Goal: Information Seeking & Learning: Learn about a topic

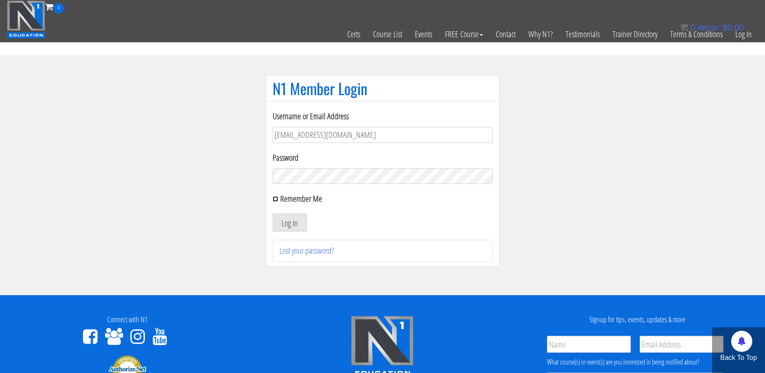
click at [276, 200] on input "Remember Me" at bounding box center [276, 199] width 6 height 6
checkbox input "true"
click at [289, 220] on button "Log In" at bounding box center [290, 223] width 34 height 18
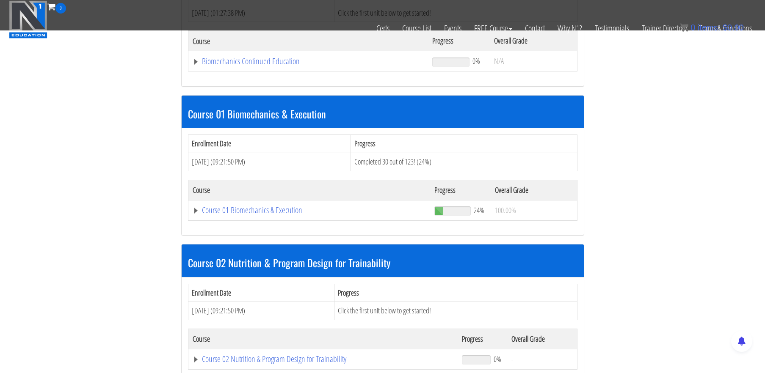
scroll to position [182, 0]
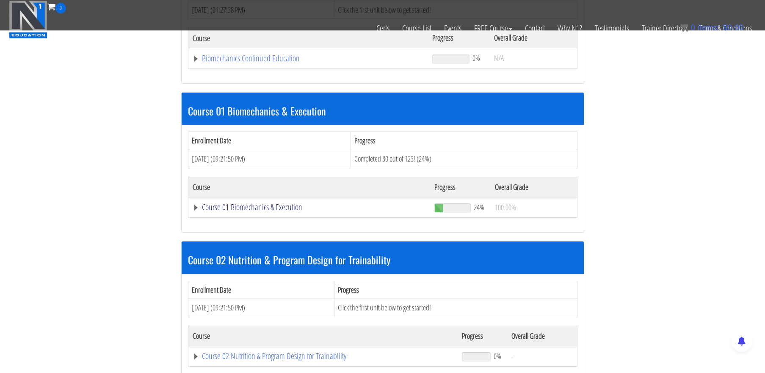
click at [256, 63] on link "Course 01 Biomechanics & Execution" at bounding box center [309, 58] width 232 height 8
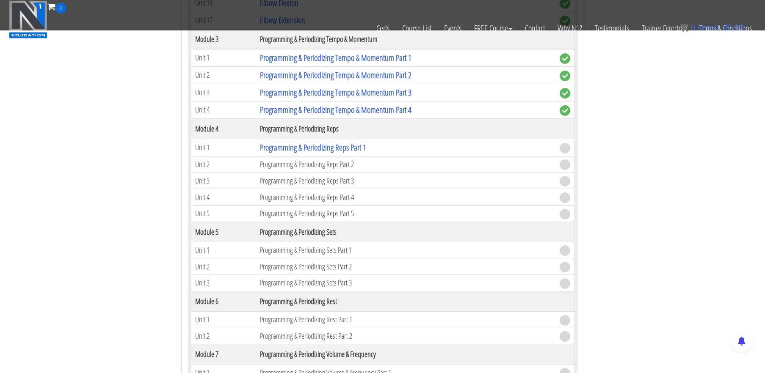
scroll to position [866, 0]
click at [315, 146] on link "Programming & Periodizing Reps Part 1" at bounding box center [313, 146] width 106 height 11
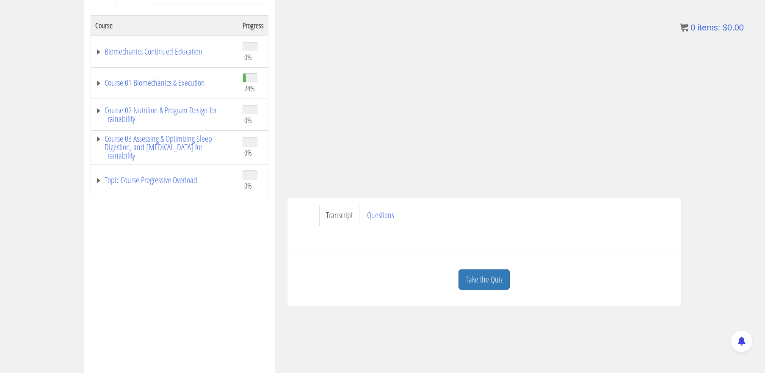
scroll to position [138, 0]
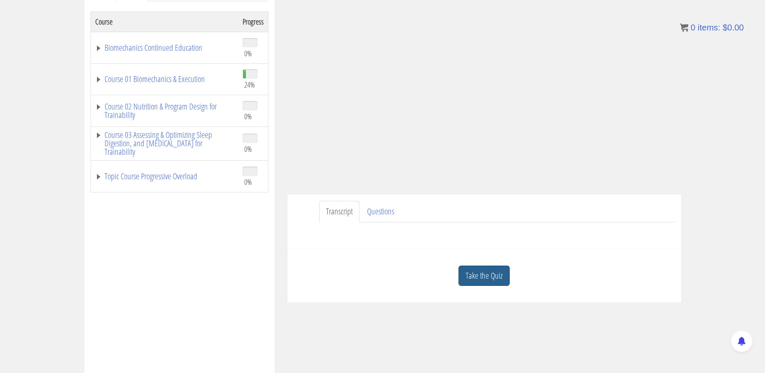
click at [490, 275] on link "Take the Quiz" at bounding box center [484, 276] width 51 height 21
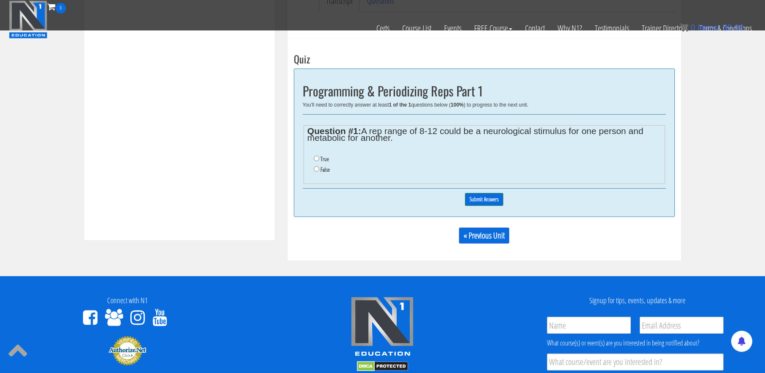
scroll to position [299, 0]
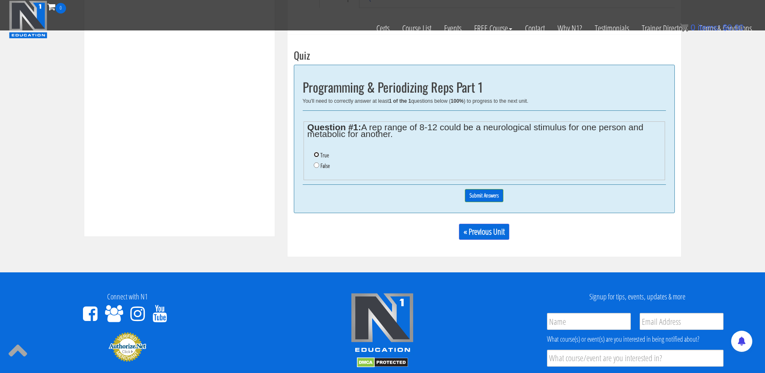
click at [317, 155] on input "True" at bounding box center [317, 155] width 6 height 6
radio input "true"
click at [494, 196] on input "Submit Answers" at bounding box center [484, 195] width 39 height 13
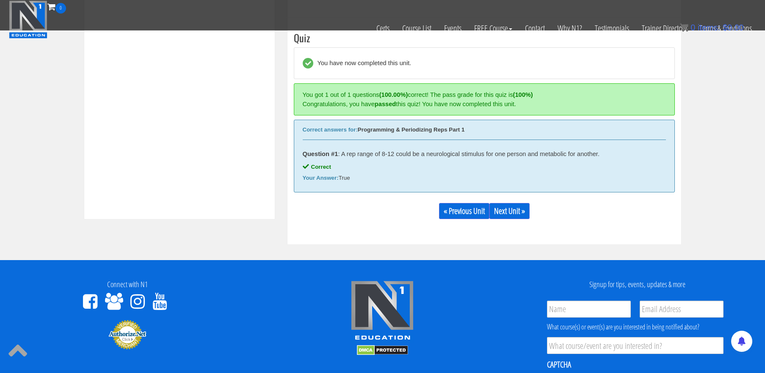
scroll to position [321, 0]
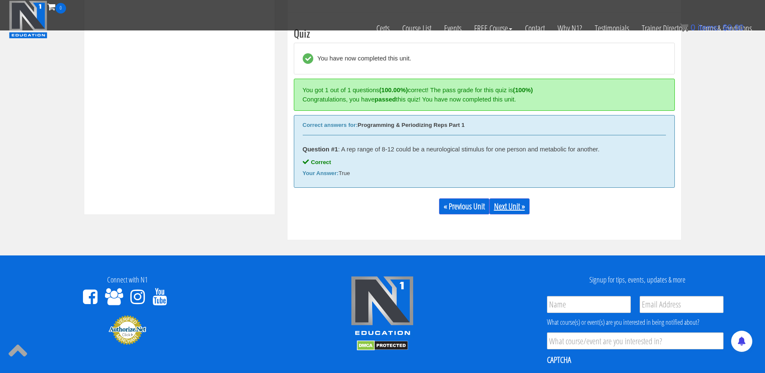
click at [515, 209] on link "Next Unit »" at bounding box center [509, 207] width 40 height 16
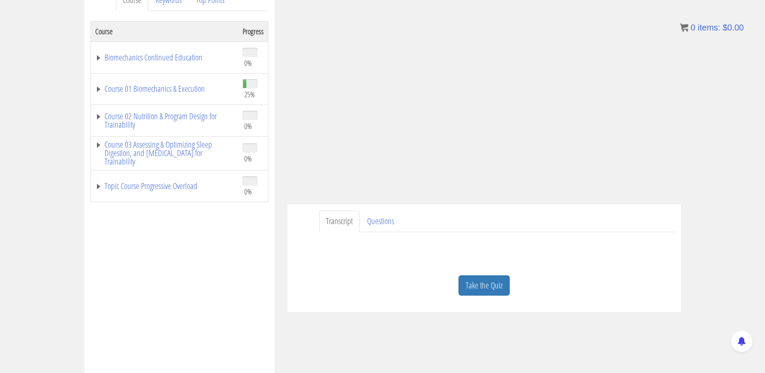
scroll to position [134, 0]
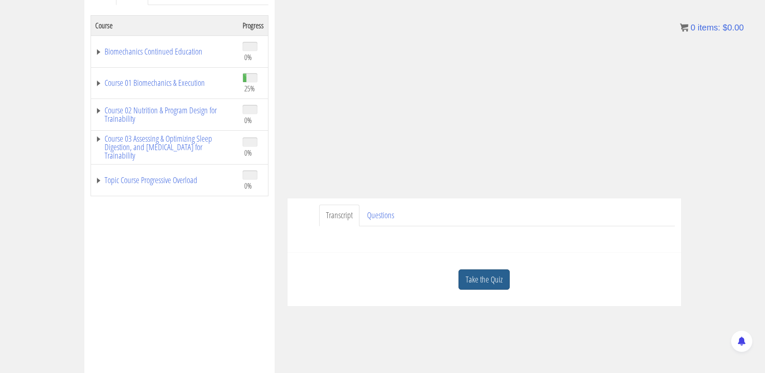
click at [489, 282] on link "Take the Quiz" at bounding box center [484, 280] width 51 height 21
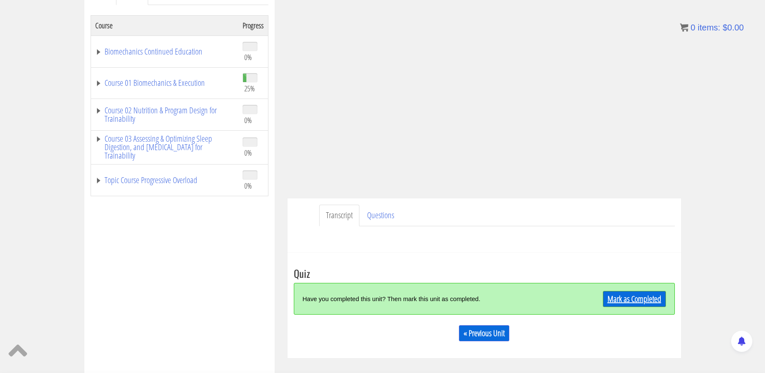
click at [640, 296] on link "Mark as Completed" at bounding box center [634, 299] width 63 height 16
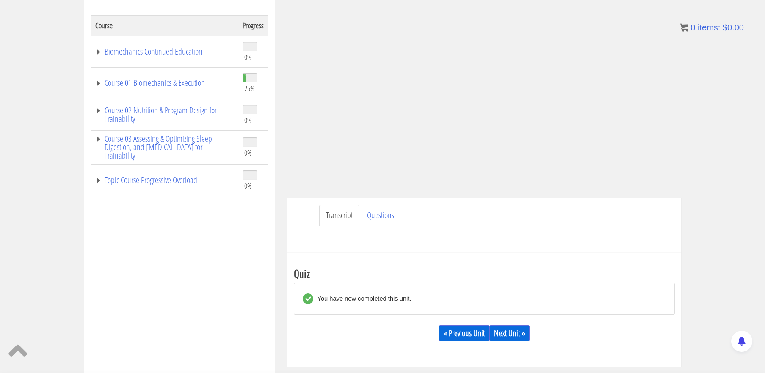
click at [514, 330] on link "Next Unit »" at bounding box center [509, 334] width 40 height 16
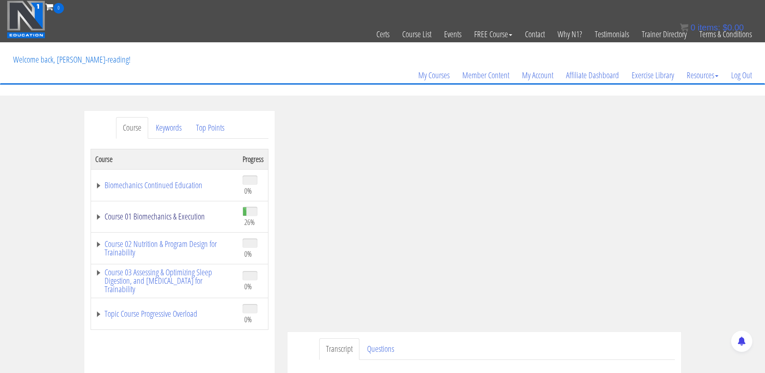
click at [181, 219] on link "Course 01 Biomechanics & Execution" at bounding box center [164, 217] width 139 height 8
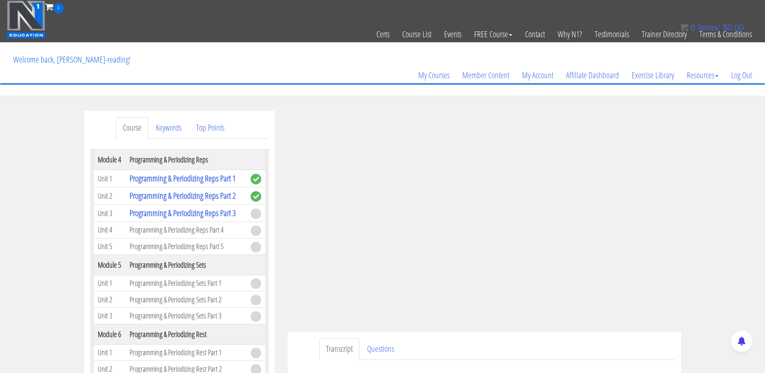
scroll to position [729, 0]
click at [185, 213] on link "Programming & Periodizing Reps Part 3" at bounding box center [183, 213] width 106 height 11
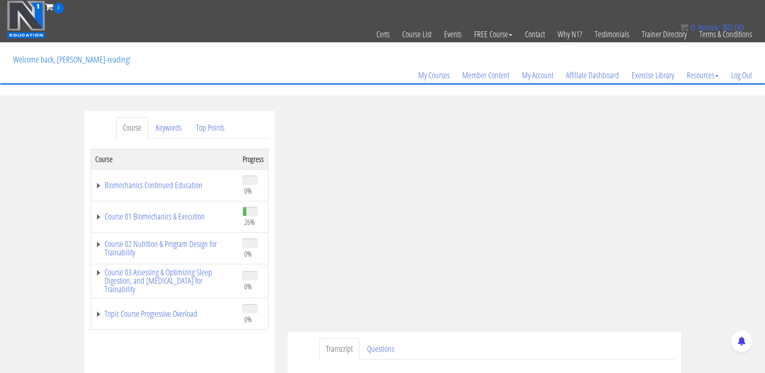
click at [734, 133] on div "Course Keywords Top Points Course Progress Biomechanics Continued Education 0% …" at bounding box center [382, 350] width 765 height 478
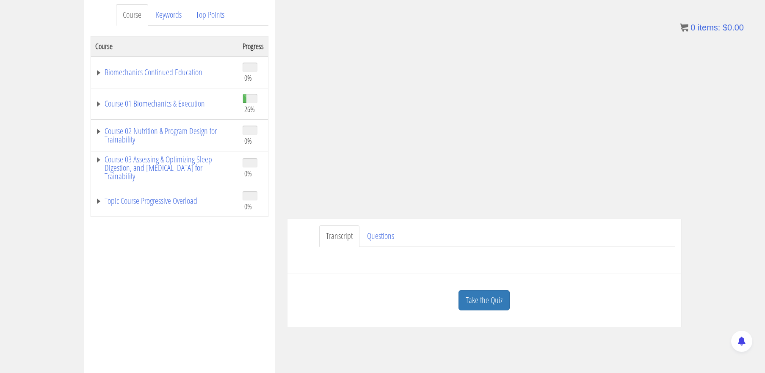
scroll to position [115, 0]
click at [475, 300] on link "Take the Quiz" at bounding box center [484, 298] width 51 height 21
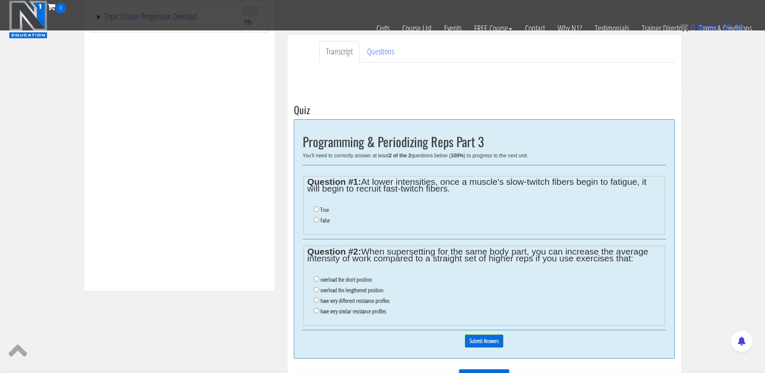
scroll to position [246, 0]
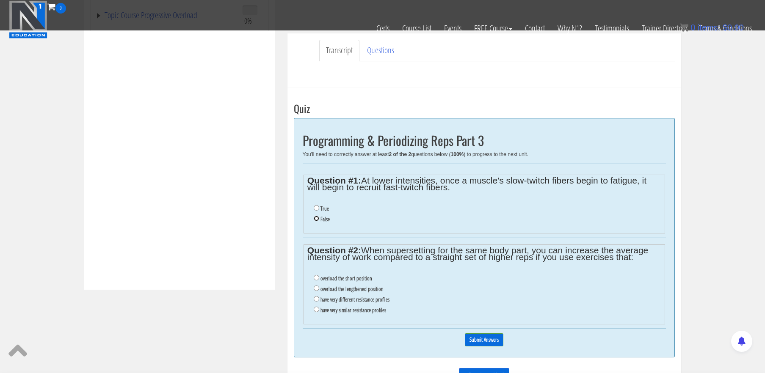
click at [316, 220] on input "False" at bounding box center [317, 219] width 6 height 6
radio input "true"
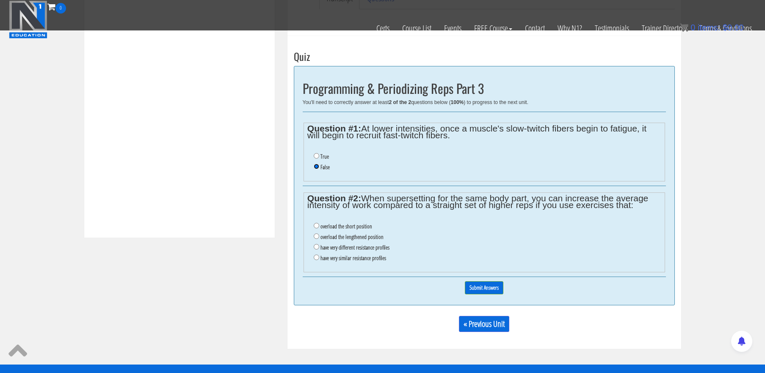
scroll to position [299, 0]
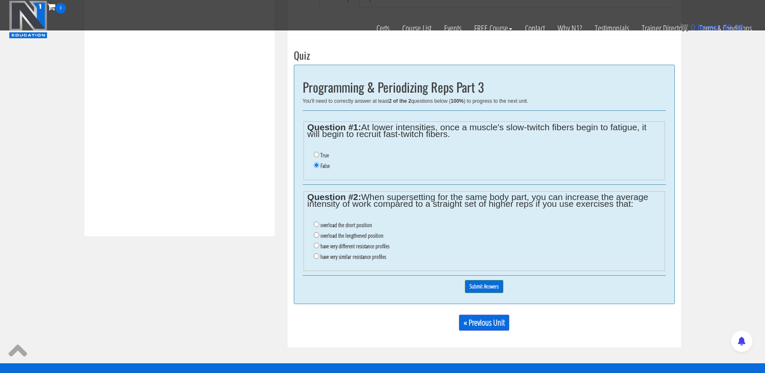
click at [346, 246] on label "have very different resistance profiles" at bounding box center [355, 246] width 69 height 7
click at [319, 246] on input "have very different resistance profiles" at bounding box center [317, 246] width 6 height 6
radio input "true"
click at [462, 283] on div "0% Submit Answers" at bounding box center [484, 287] width 363 height 22
click at [474, 288] on input "Submit Answers" at bounding box center [484, 286] width 39 height 13
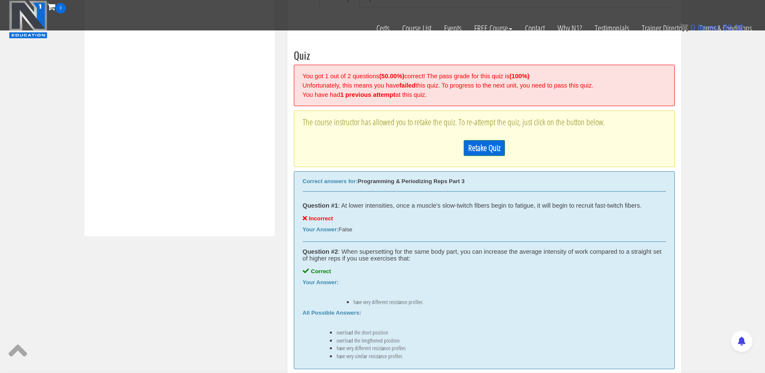
scroll to position [321, 0]
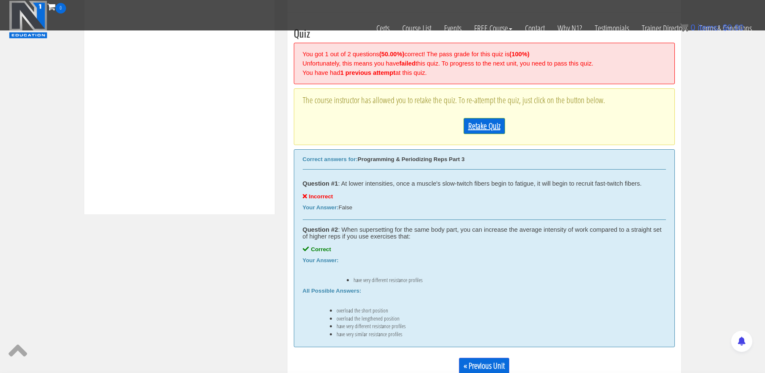
click at [483, 126] on link "Retake Quiz" at bounding box center [484, 126] width 41 height 16
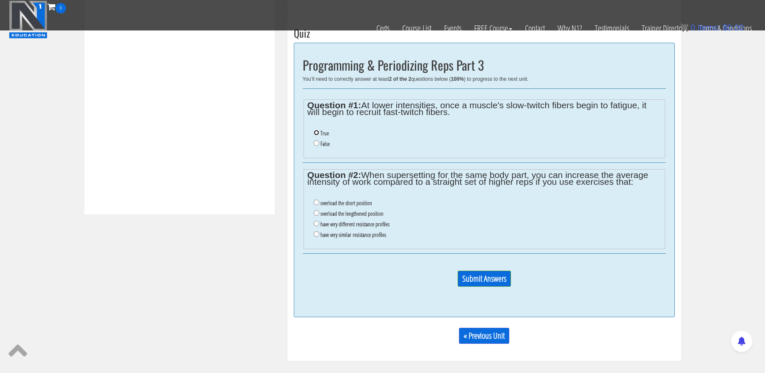
click at [317, 132] on input "True" at bounding box center [317, 133] width 6 height 6
radio input "true"
click at [316, 225] on input "have very different resistance profiles" at bounding box center [317, 224] width 6 height 6
radio input "true"
click at [493, 276] on input "Submit Answers" at bounding box center [484, 279] width 53 height 16
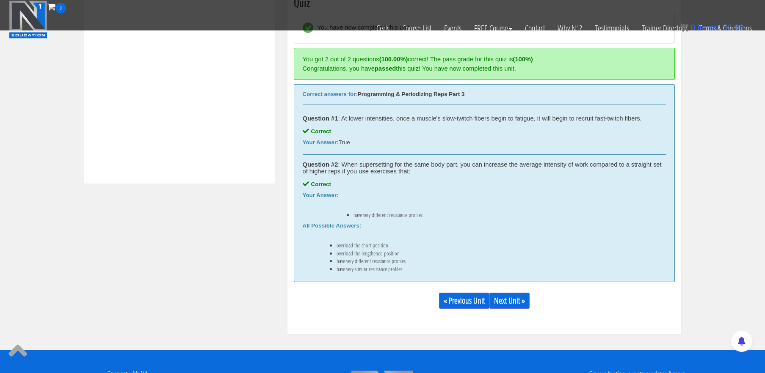
scroll to position [352, 0]
click at [513, 303] on link "Next Unit »" at bounding box center [509, 301] width 40 height 16
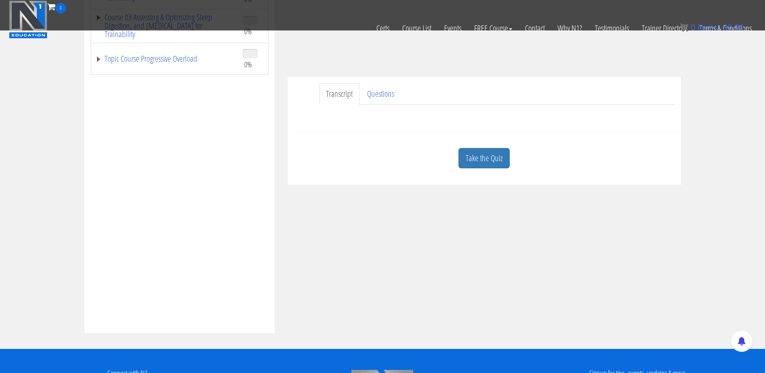
scroll to position [205, 0]
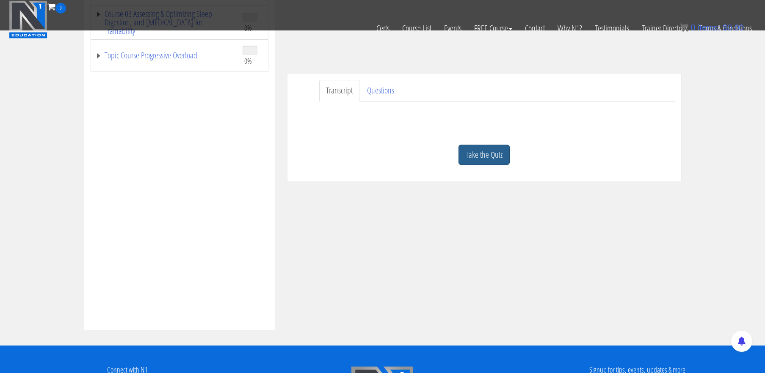
click at [483, 151] on link "Take the Quiz" at bounding box center [484, 155] width 51 height 21
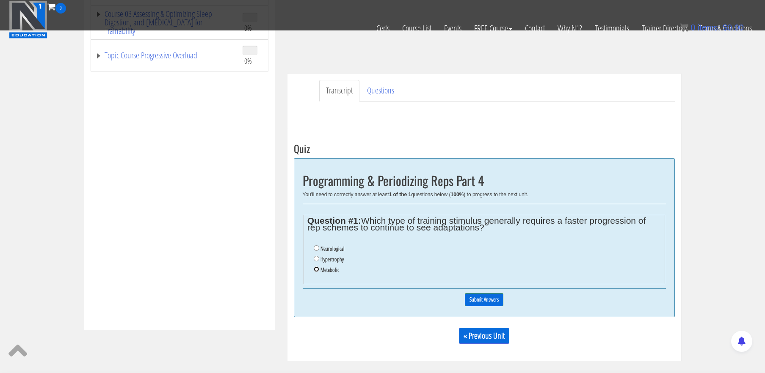
click at [317, 271] on input "Metabolic" at bounding box center [317, 270] width 6 height 6
radio input "true"
click at [489, 303] on input "Submit Answers" at bounding box center [484, 299] width 39 height 13
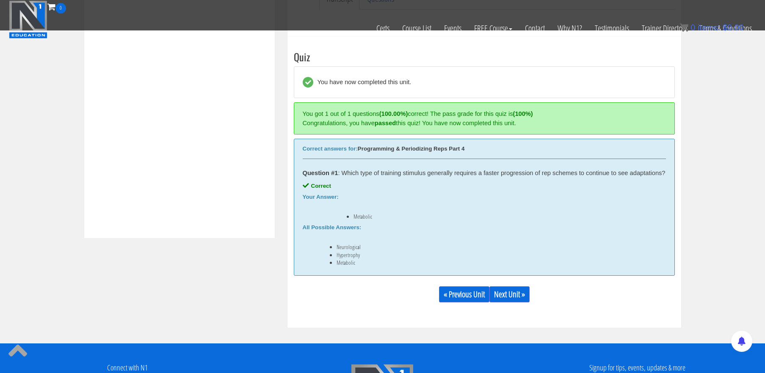
scroll to position [321, 0]
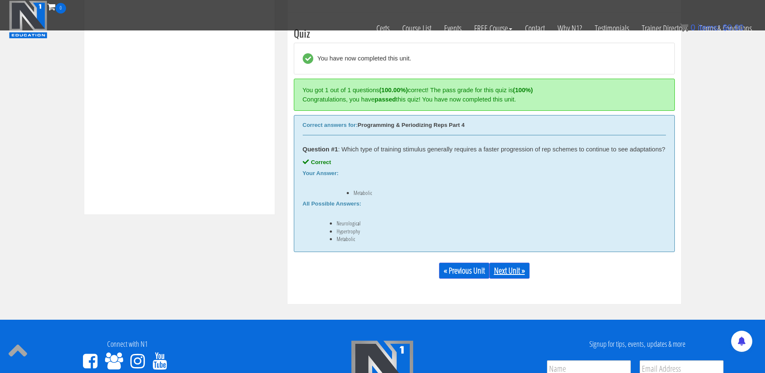
click at [521, 272] on link "Next Unit »" at bounding box center [509, 271] width 40 height 16
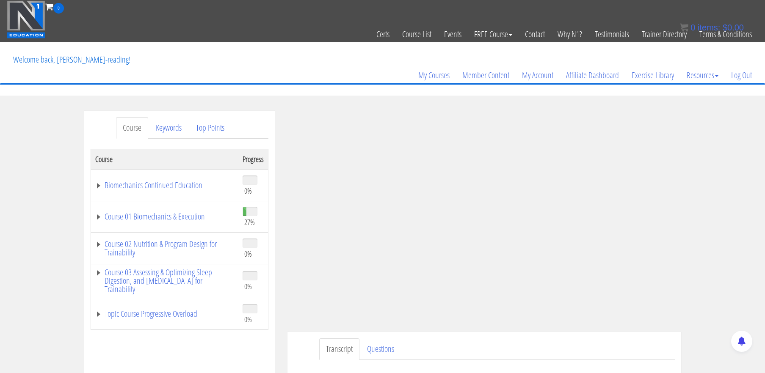
scroll to position [177, 0]
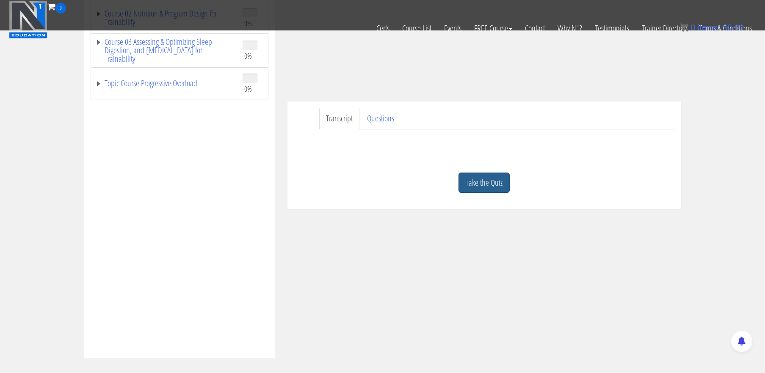
click at [492, 182] on link "Take the Quiz" at bounding box center [484, 183] width 51 height 21
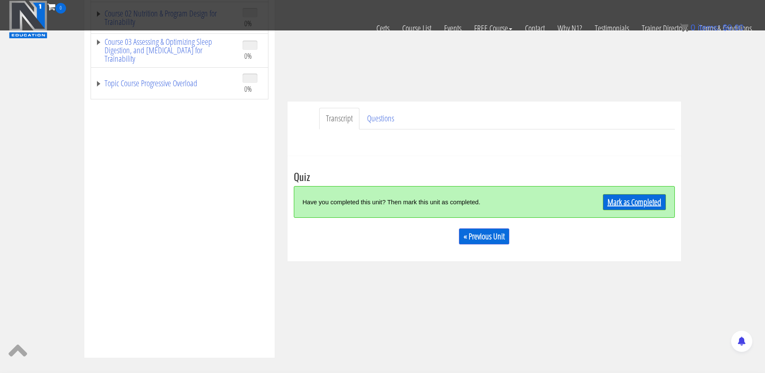
click at [616, 202] on link "Mark as Completed" at bounding box center [634, 202] width 63 height 16
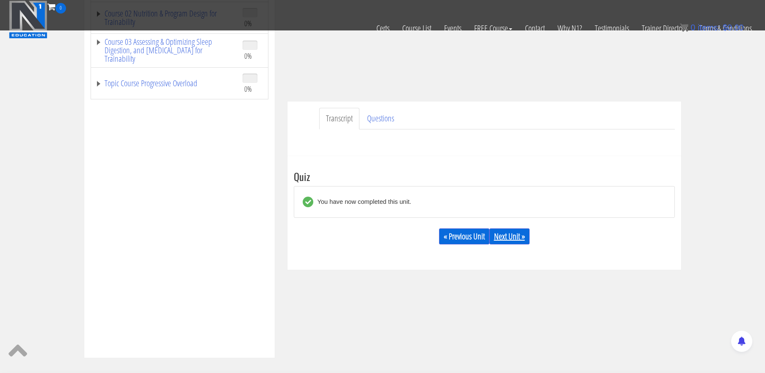
click at [517, 236] on link "Next Unit »" at bounding box center [509, 237] width 40 height 16
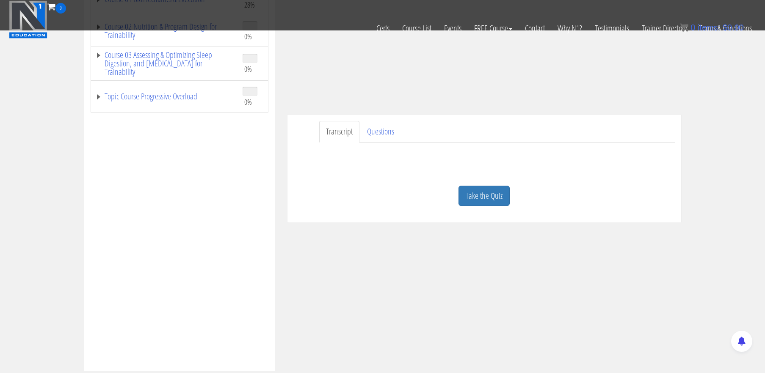
scroll to position [165, 0]
click at [482, 198] on link "Take the Quiz" at bounding box center [484, 195] width 51 height 21
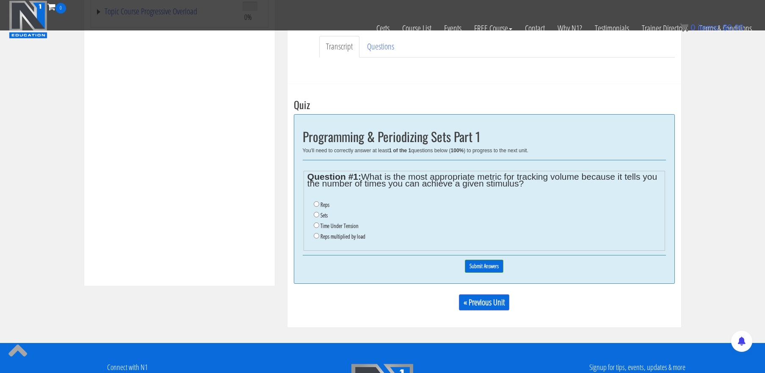
scroll to position [257, 0]
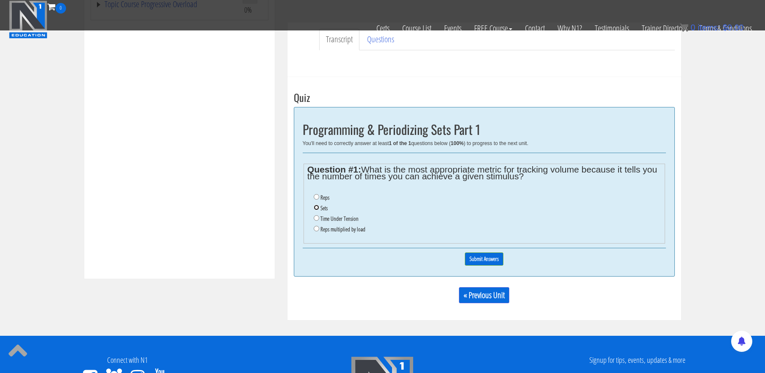
click at [317, 206] on input "Sets" at bounding box center [317, 208] width 6 height 6
radio input "true"
click at [487, 259] on input "Submit Answers" at bounding box center [484, 259] width 39 height 13
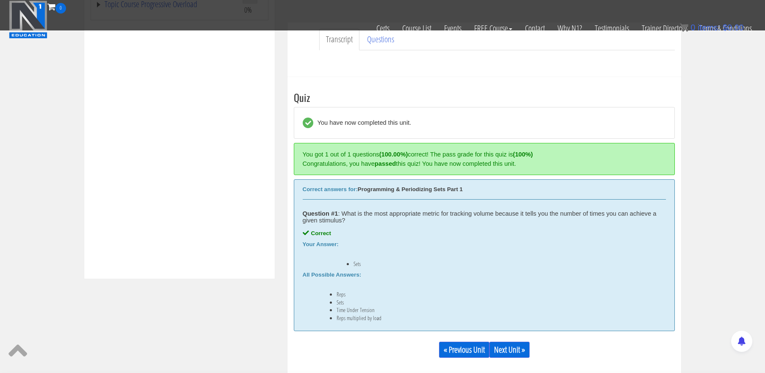
scroll to position [321, 0]
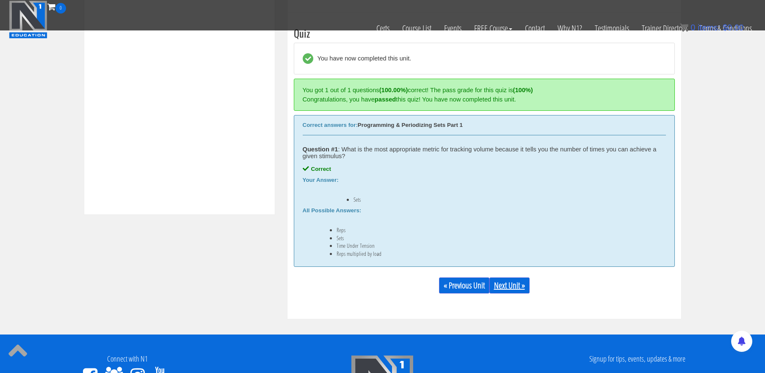
click at [517, 287] on link "Next Unit »" at bounding box center [509, 286] width 40 height 16
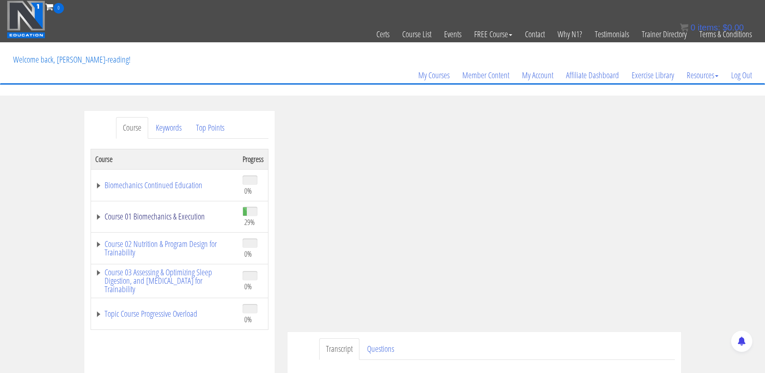
click at [171, 216] on link "Course 01 Biomechanics & Execution" at bounding box center [164, 217] width 139 height 8
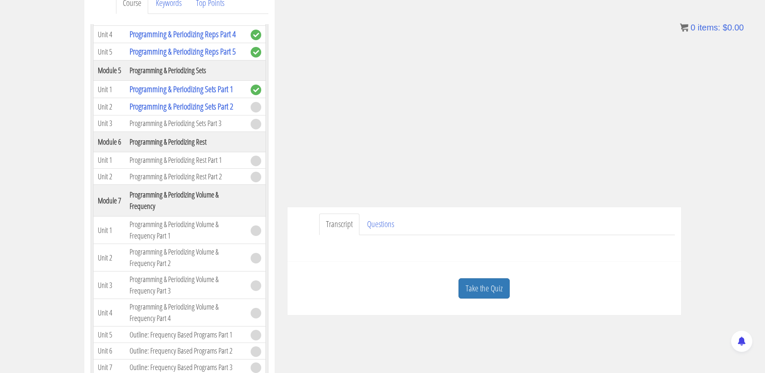
scroll to position [127, 0]
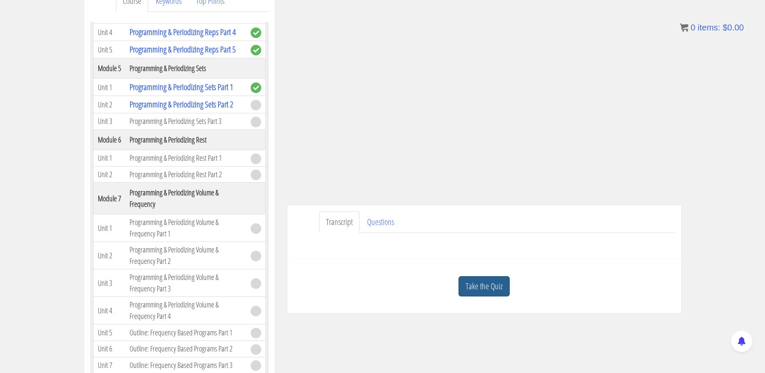
click at [474, 288] on link "Take the Quiz" at bounding box center [484, 286] width 51 height 21
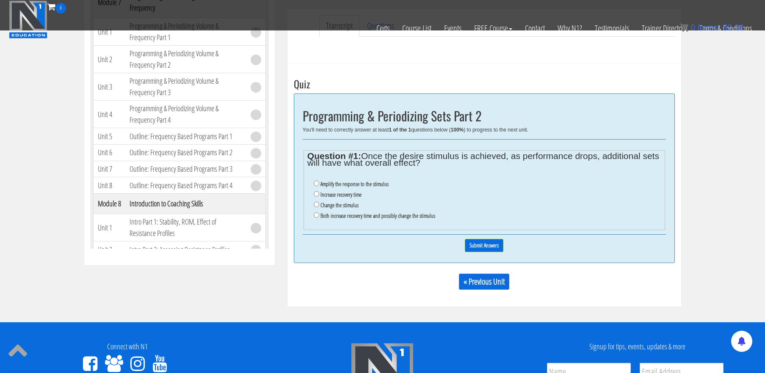
scroll to position [271, 0]
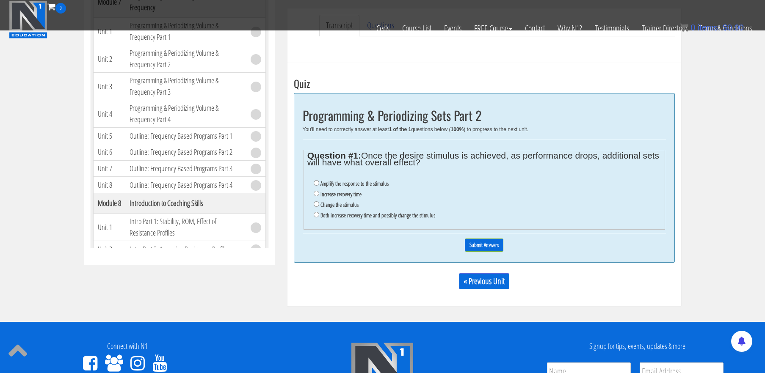
click at [332, 218] on label "Both increase recovery time and possibly change the stimulus" at bounding box center [378, 215] width 115 height 7
click at [319, 218] on input "Both increase recovery time and possibly change the stimulus" at bounding box center [317, 215] width 6 height 6
radio input "true"
click at [488, 246] on input "Submit Answers" at bounding box center [484, 245] width 39 height 13
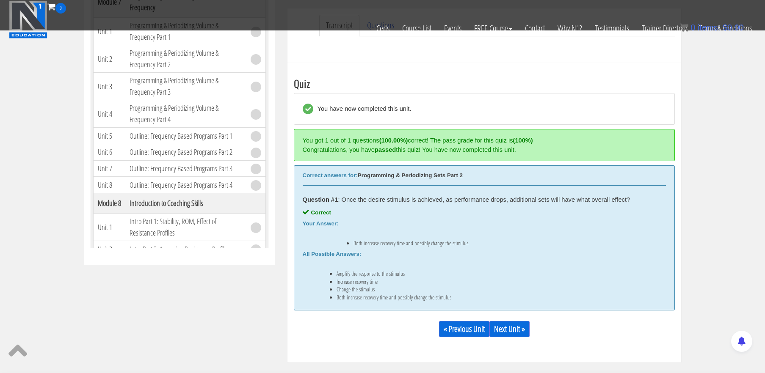
scroll to position [321, 0]
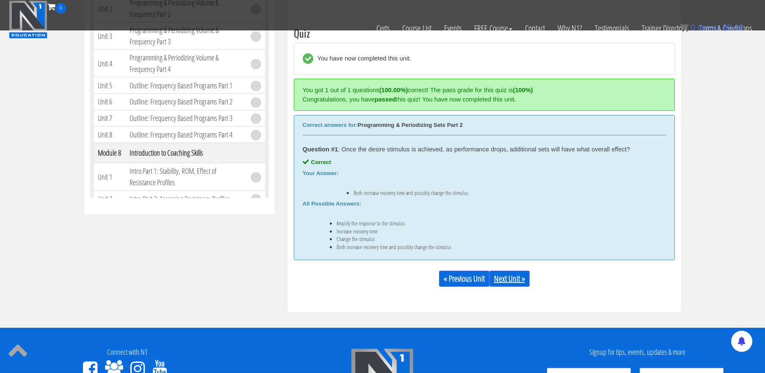
click at [512, 274] on link "Next Unit »" at bounding box center [509, 279] width 40 height 16
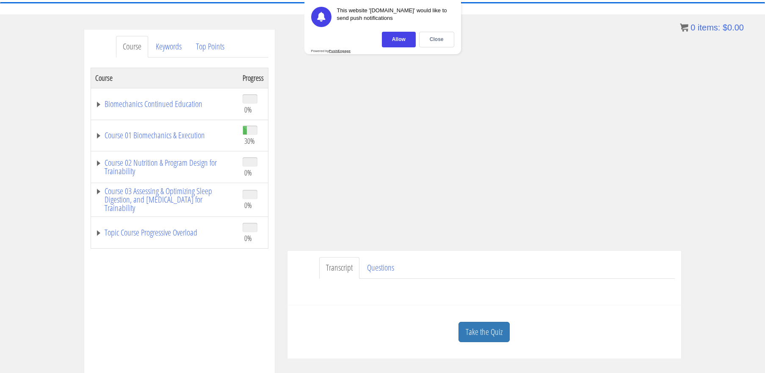
scroll to position [107, 0]
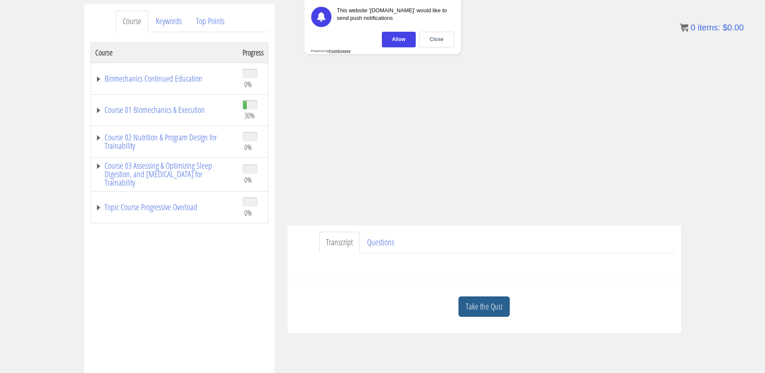
click at [488, 303] on link "Take the Quiz" at bounding box center [484, 307] width 51 height 21
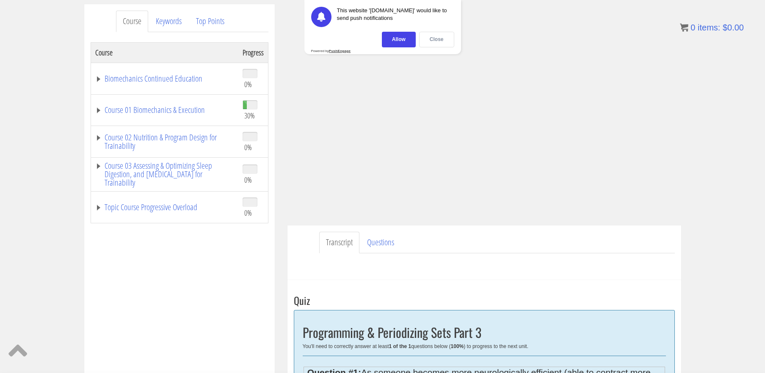
click at [434, 41] on div "Close" at bounding box center [436, 40] width 35 height 16
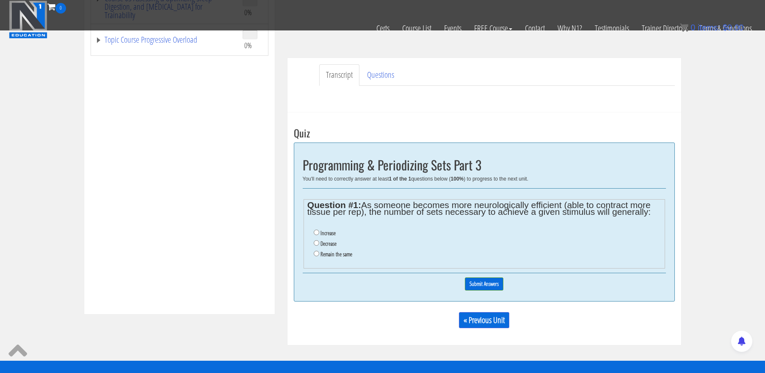
scroll to position [220, 0]
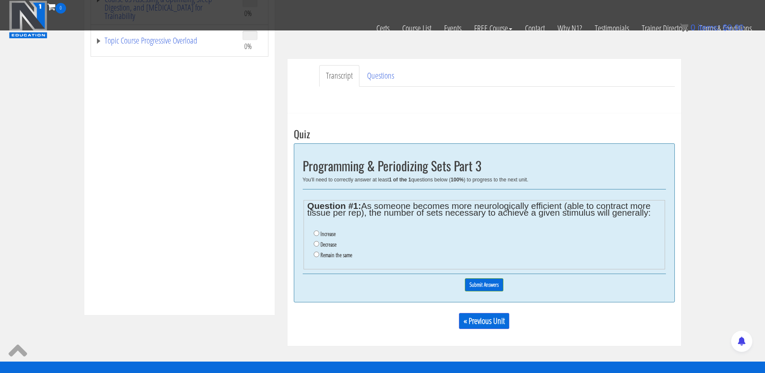
click at [332, 245] on label "Decrease" at bounding box center [329, 244] width 16 height 7
click at [319, 245] on input "Decrease" at bounding box center [317, 244] width 6 height 6
radio input "true"
click at [485, 286] on input "Submit Answers" at bounding box center [484, 285] width 39 height 13
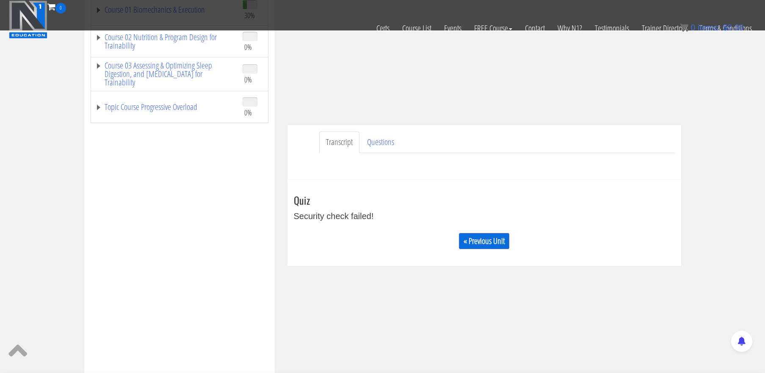
scroll to position [153, 0]
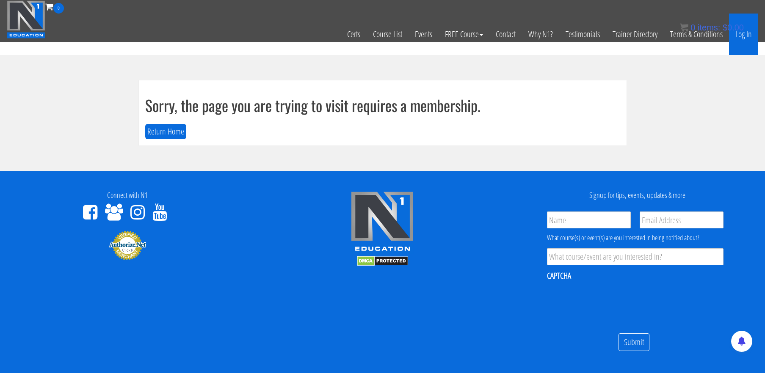
click at [746, 35] on link "Log In" at bounding box center [743, 34] width 29 height 41
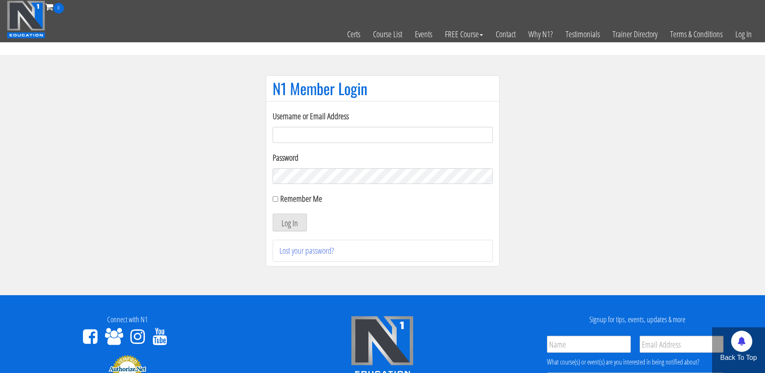
click at [436, 135] on input "Username or Email Address" at bounding box center [383, 135] width 220 height 16
type input "[EMAIL_ADDRESS][DOMAIN_NAME]"
click at [273, 214] on button "Log In" at bounding box center [290, 223] width 34 height 18
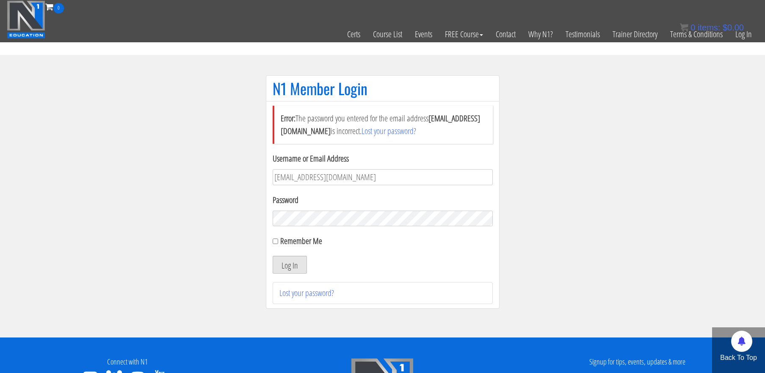
click at [288, 264] on button "Log In" at bounding box center [290, 265] width 34 height 18
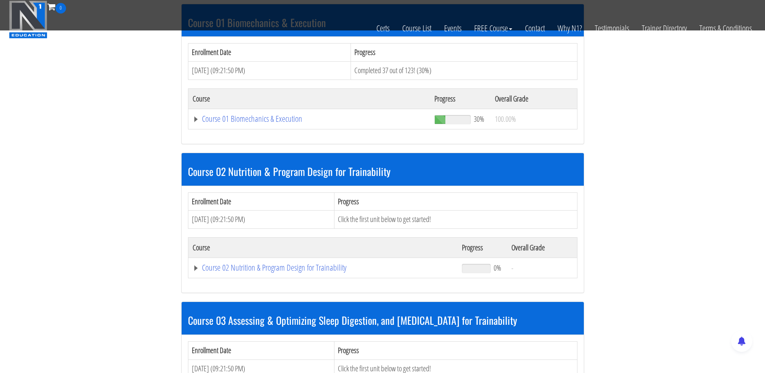
scroll to position [274, 0]
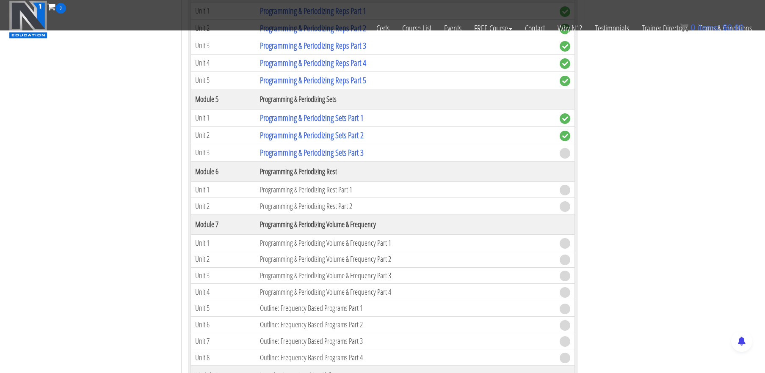
scroll to position [1004, 0]
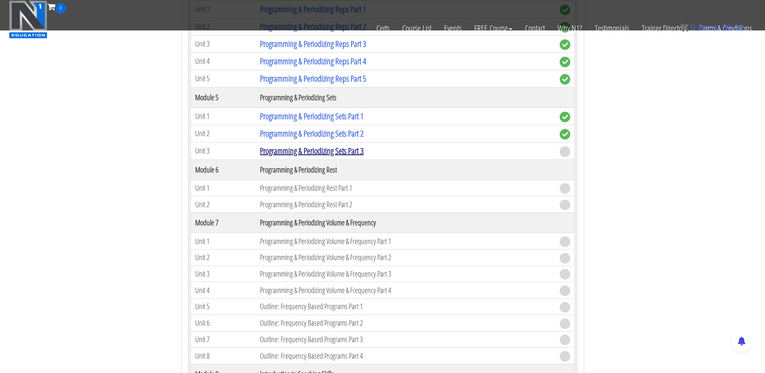
click at [345, 149] on link "Programming & Periodizing Sets Part 3" at bounding box center [312, 150] width 104 height 11
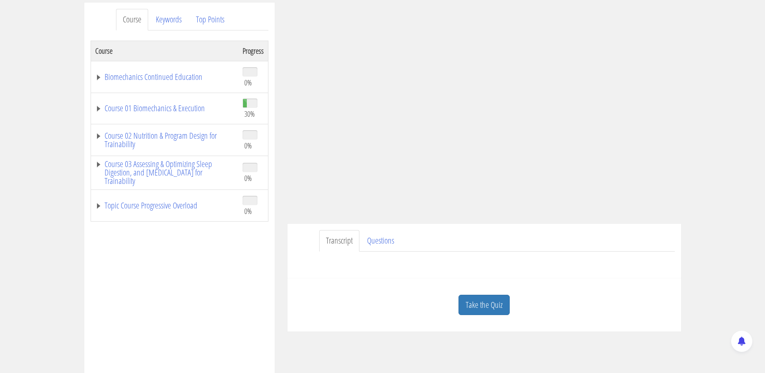
scroll to position [114, 0]
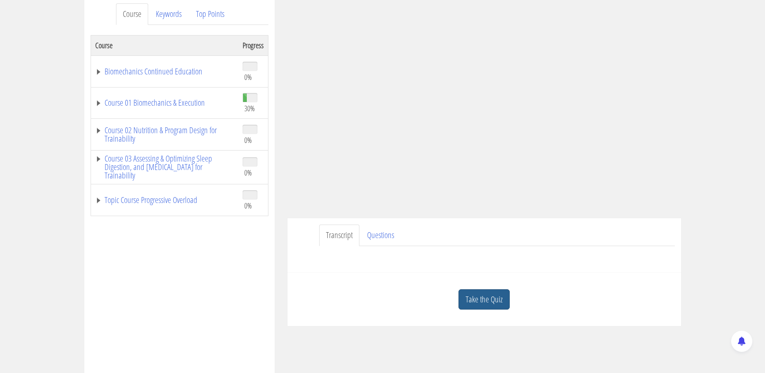
click at [462, 300] on link "Take the Quiz" at bounding box center [484, 300] width 51 height 21
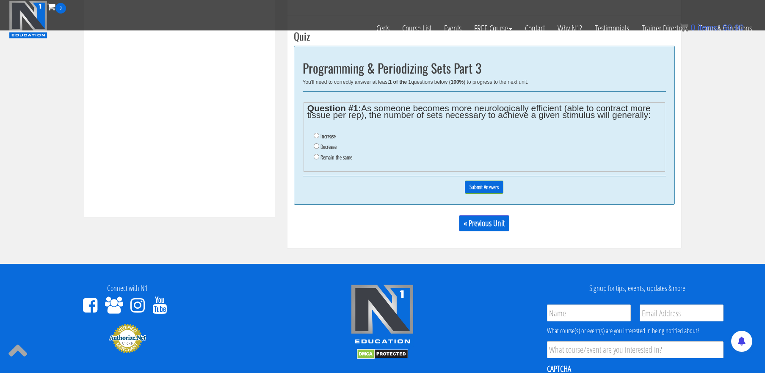
scroll to position [318, 0]
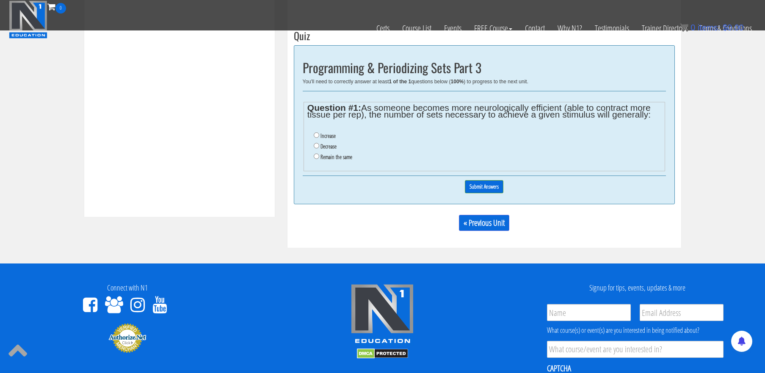
click at [327, 146] on label "Decrease" at bounding box center [329, 146] width 16 height 7
click at [319, 146] on input "Decrease" at bounding box center [317, 146] width 6 height 6
radio input "true"
click at [500, 186] on input "Submit Answers" at bounding box center [484, 186] width 39 height 13
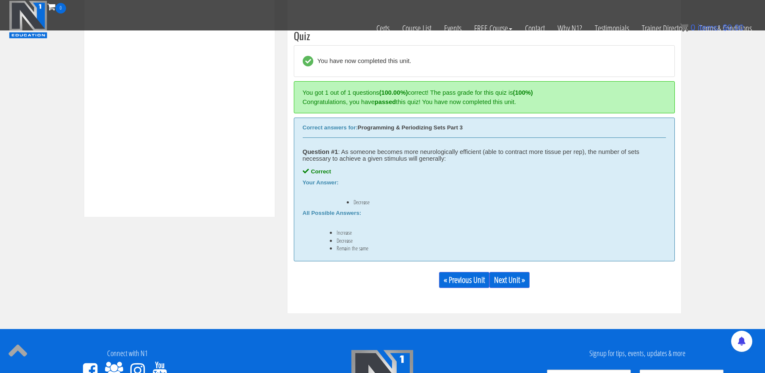
scroll to position [321, 0]
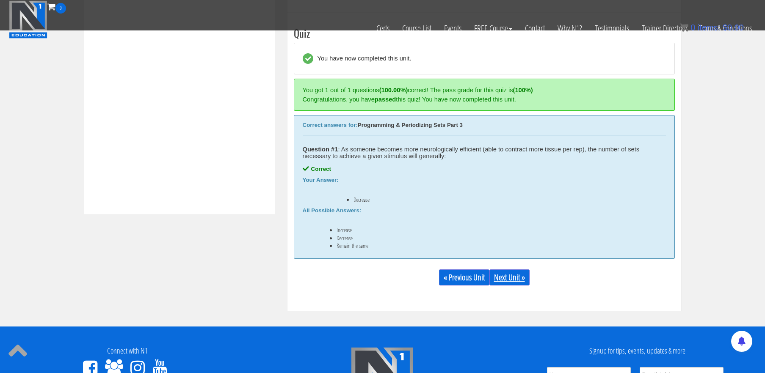
click at [516, 279] on link "Next Unit »" at bounding box center [509, 278] width 40 height 16
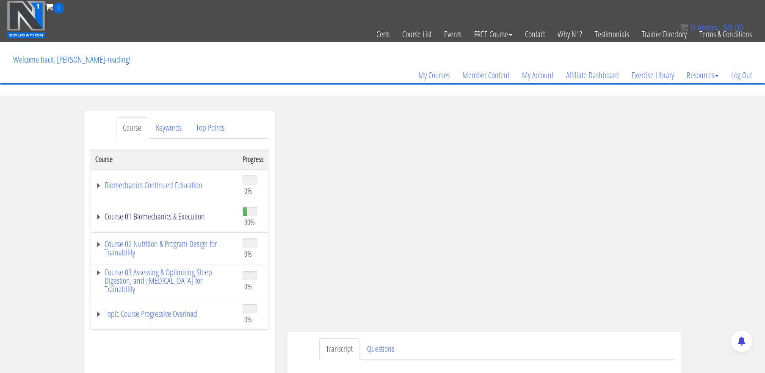
click at [187, 215] on link "Course 01 Biomechanics & Execution" at bounding box center [164, 217] width 139 height 8
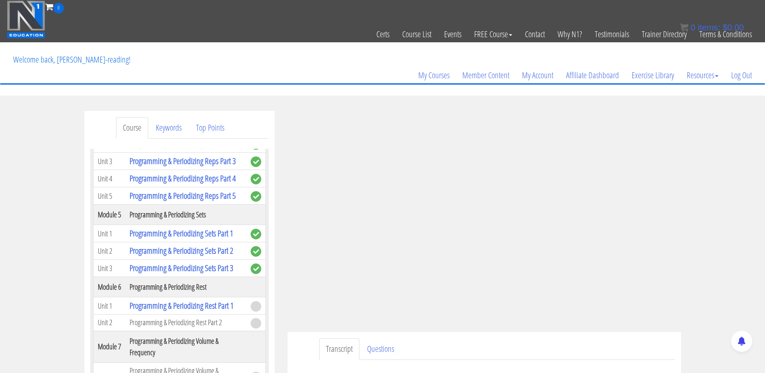
scroll to position [773, 0]
